Goal: Transaction & Acquisition: Book appointment/travel/reservation

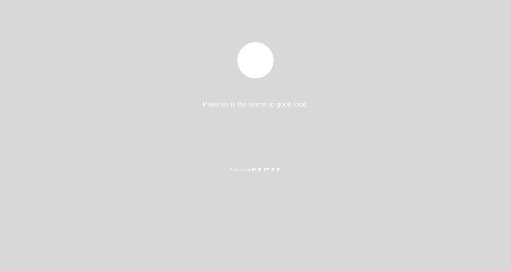
select select "es"
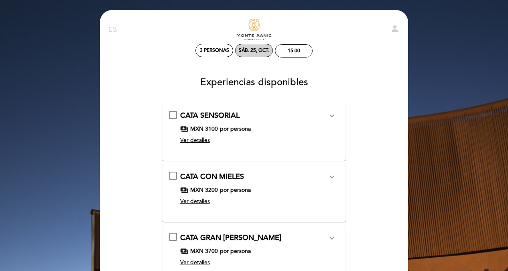
click at [257, 49] on div "sáb. 25, oct." at bounding box center [254, 50] width 31 height 6
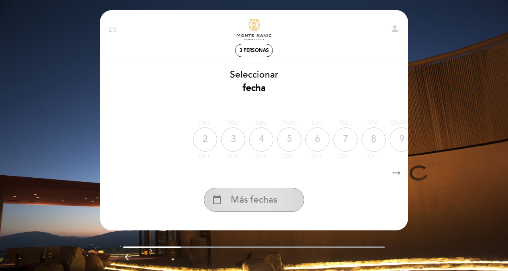
click at [269, 210] on div "calendar_today Más fechas" at bounding box center [254, 199] width 100 height 24
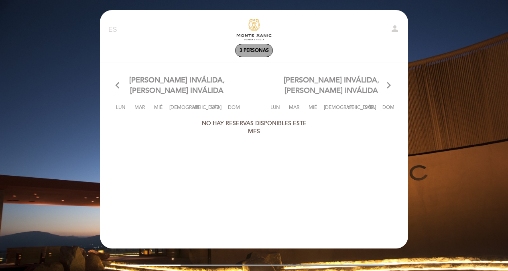
click at [257, 52] on span "3 personas" at bounding box center [254, 50] width 29 height 6
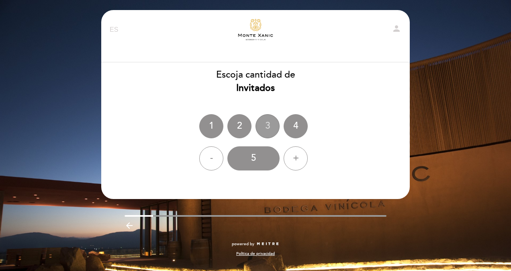
click at [267, 124] on div "3" at bounding box center [267, 126] width 24 height 24
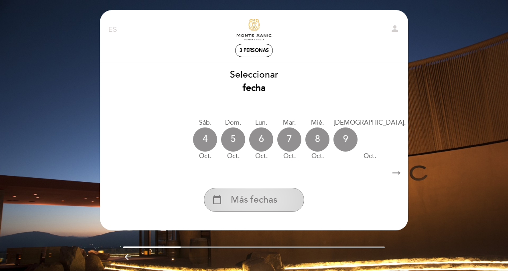
click at [260, 202] on span "Más fechas" at bounding box center [254, 199] width 47 height 13
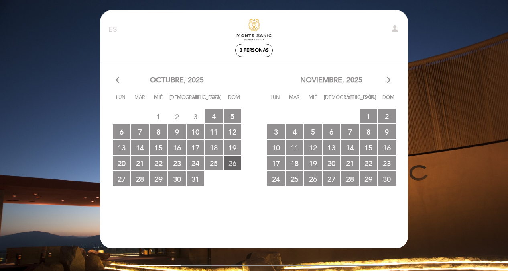
click at [230, 162] on span "26 RESERVAS DISPONIBLES" at bounding box center [233, 162] width 18 height 15
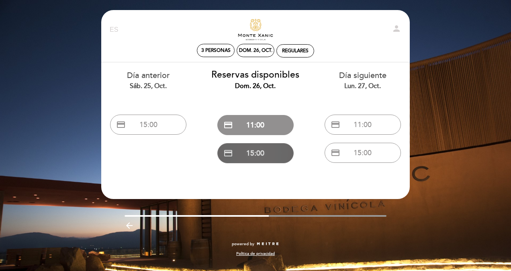
click at [260, 153] on button "credit_card 15:00" at bounding box center [255, 153] width 76 height 20
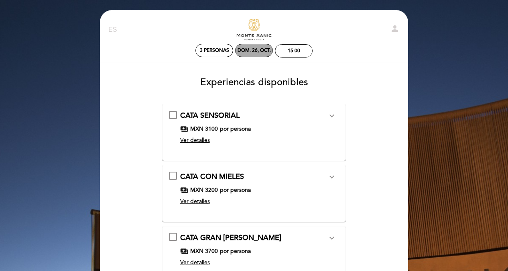
click at [247, 50] on div "dom. 26, oct." at bounding box center [254, 50] width 33 height 6
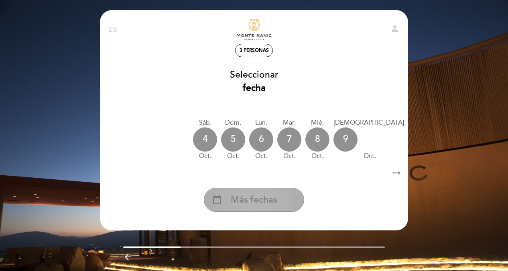
click at [272, 200] on span "Más fechas" at bounding box center [254, 199] width 47 height 13
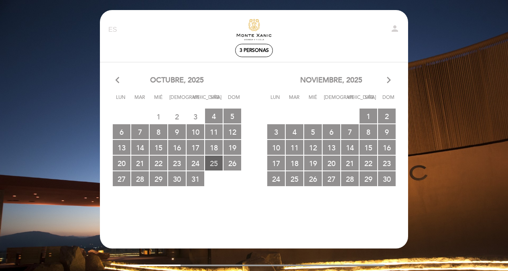
click at [212, 164] on span "25 RESERVAS DISPONIBLES" at bounding box center [214, 162] width 18 height 15
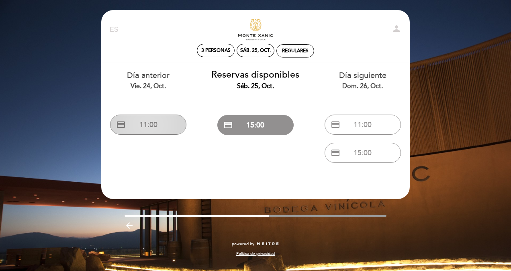
click at [147, 128] on button "credit_card 11:00" at bounding box center [148, 124] width 76 height 20
